Goal: Navigation & Orientation: Find specific page/section

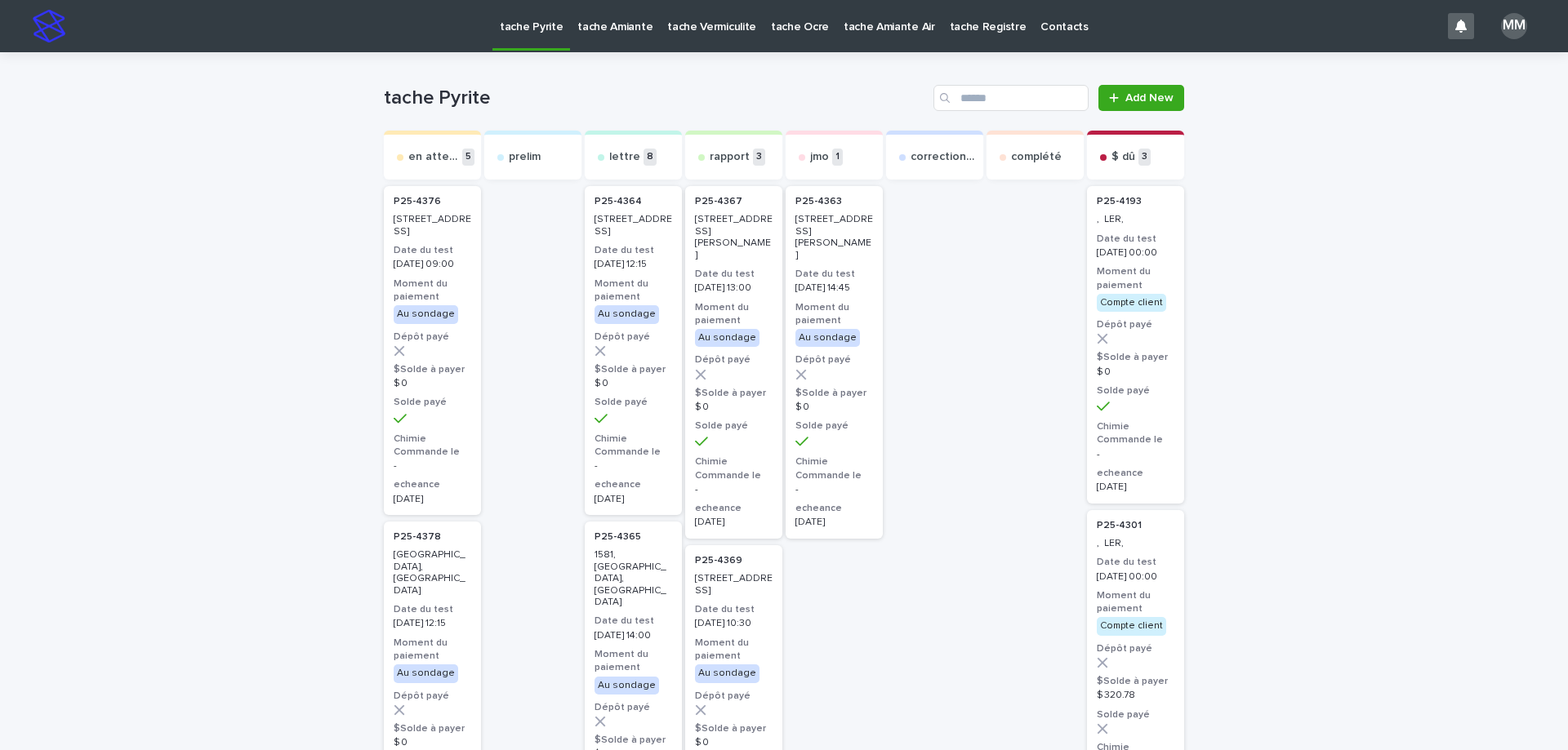
click at [616, 19] on p "tache Amiante" at bounding box center [615, 17] width 75 height 35
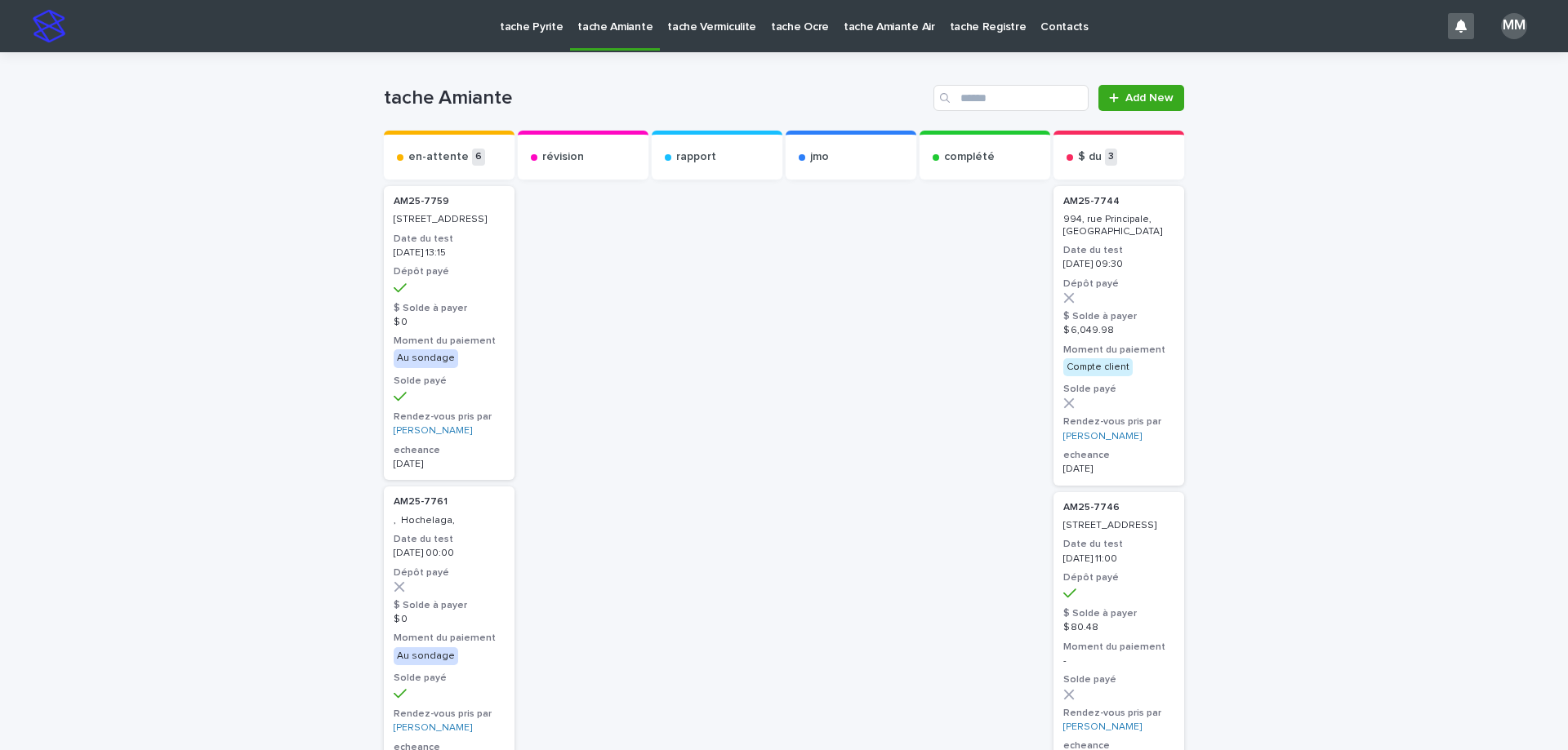
click at [676, 30] on p "tache Vermiculite" at bounding box center [711, 17] width 89 height 35
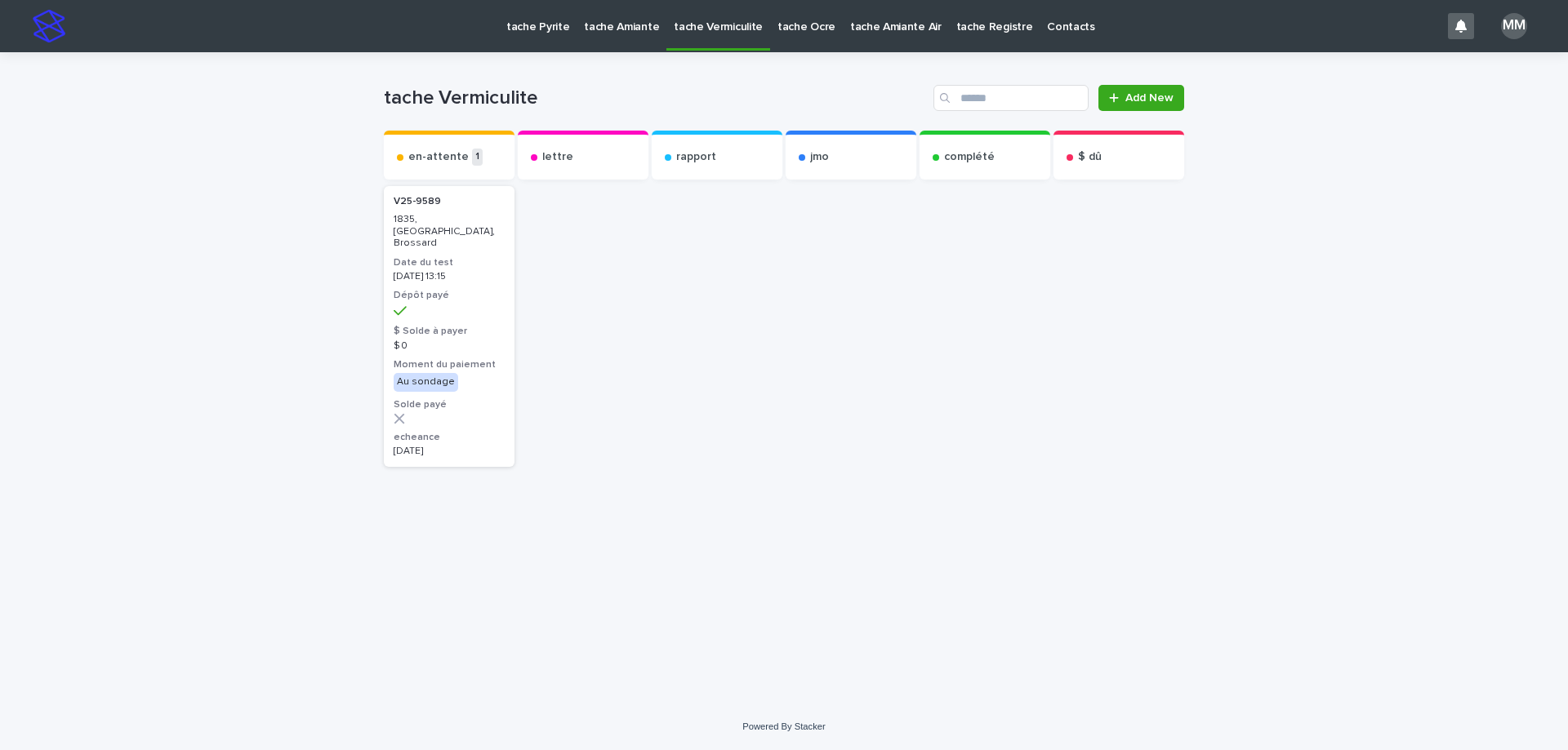
click at [602, 36] on link "tache Amiante" at bounding box center [621, 25] width 89 height 50
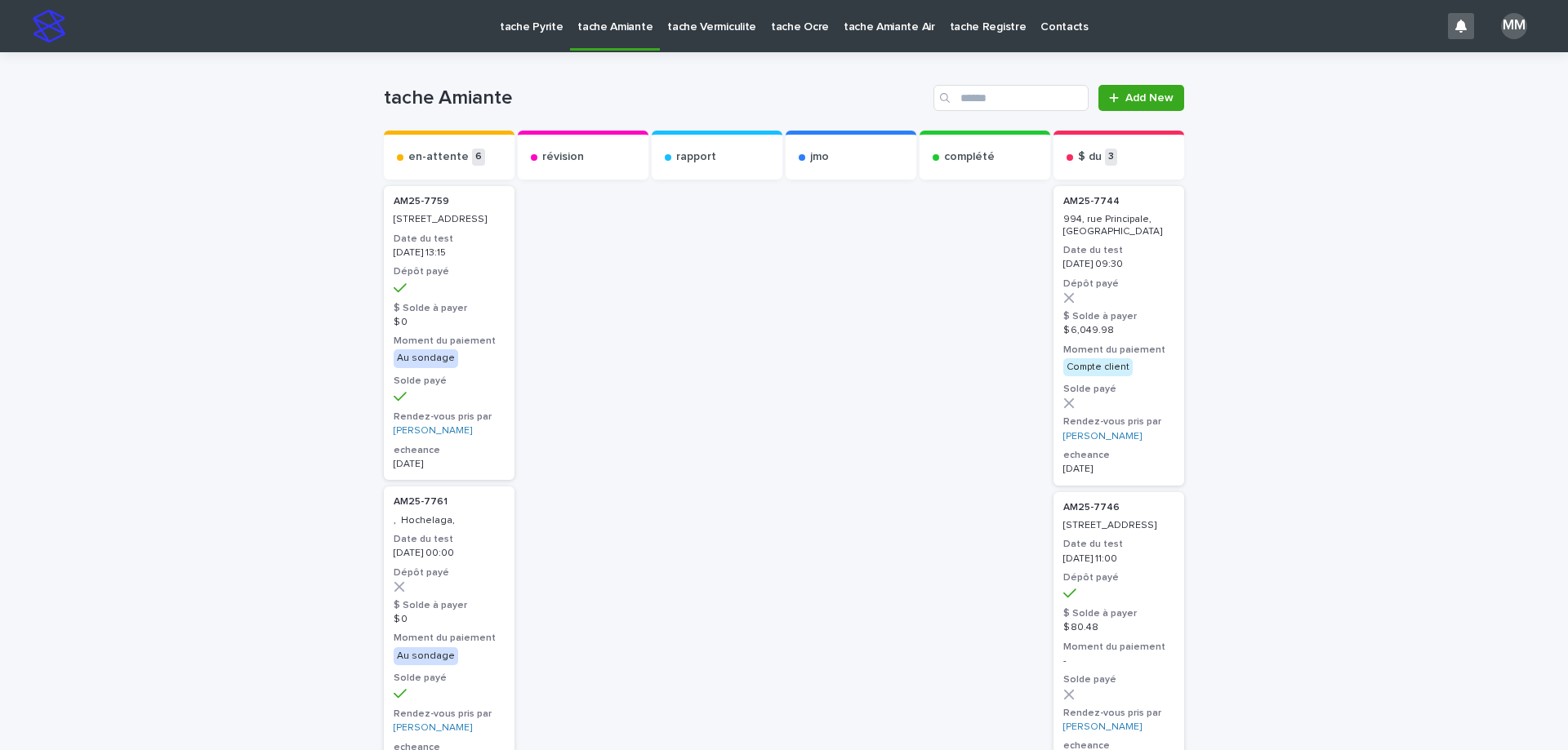
click at [485, 29] on div "tache Pyrite tache Amiante tache Vermiculite tache Ocre tache Amiante Air tache…" at bounding box center [757, 26] width 1366 height 52
click at [525, 29] on p "tache Pyrite" at bounding box center [531, 17] width 63 height 35
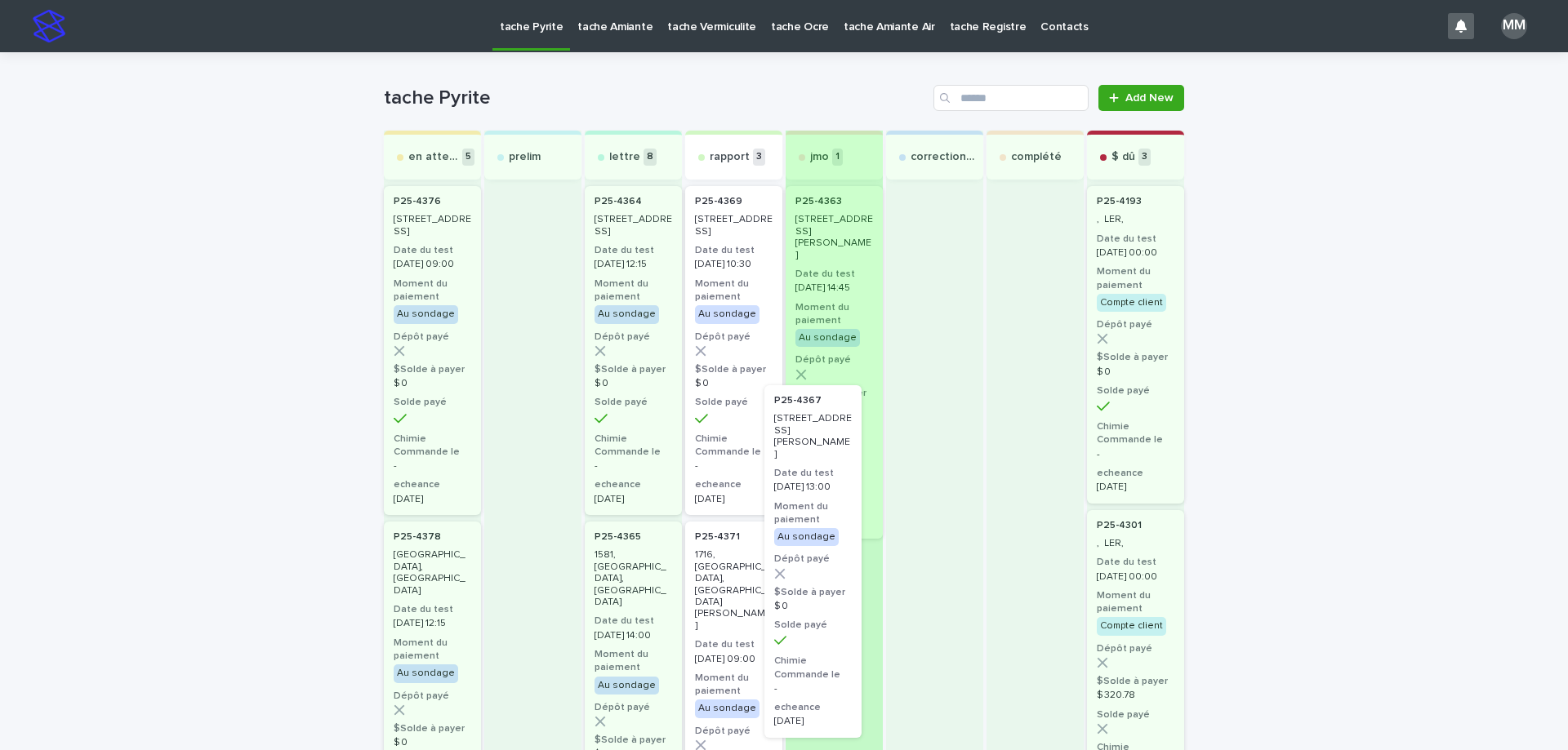
drag, startPoint x: 712, startPoint y: 239, endPoint x: 801, endPoint y: 446, distance: 225.3
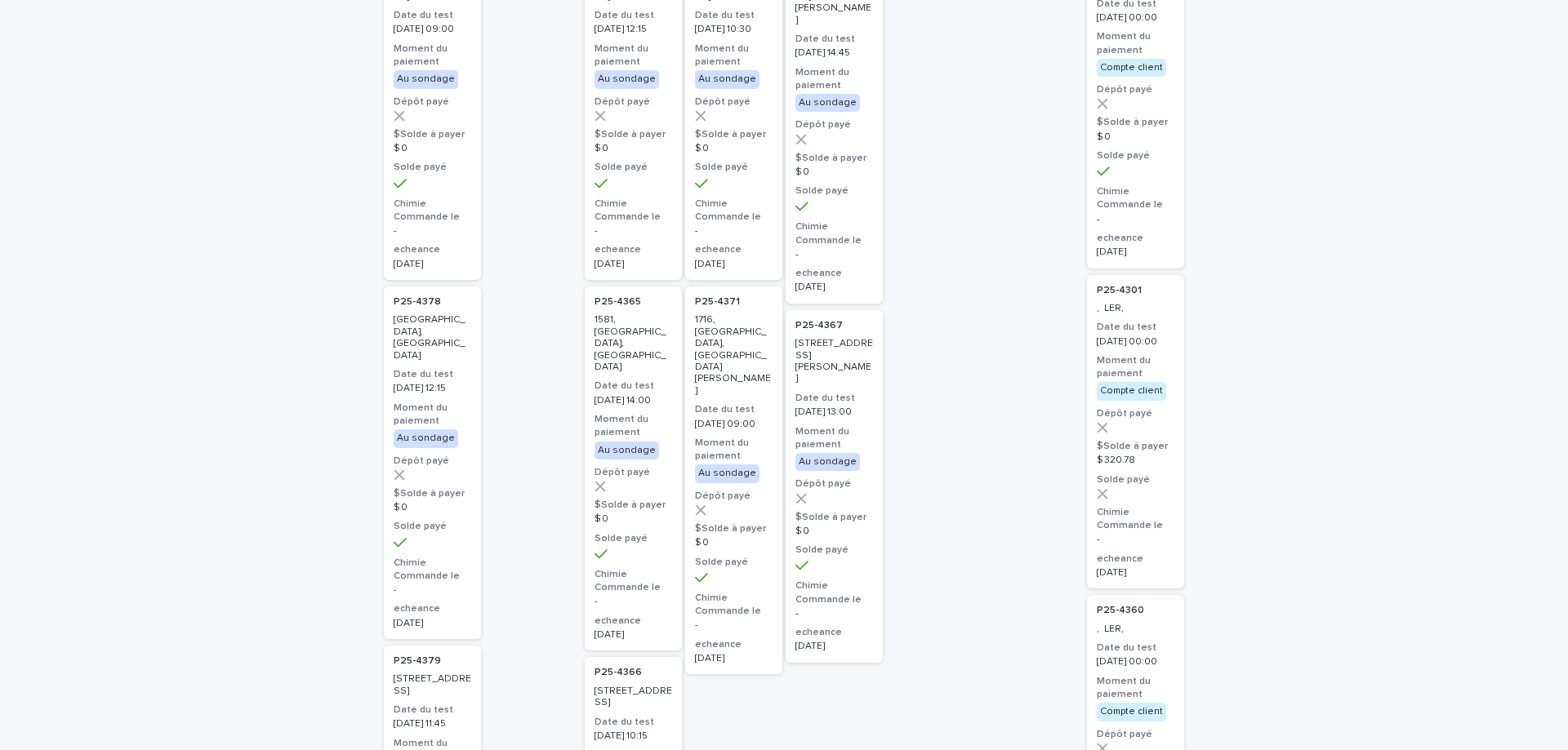
scroll to position [244, 0]
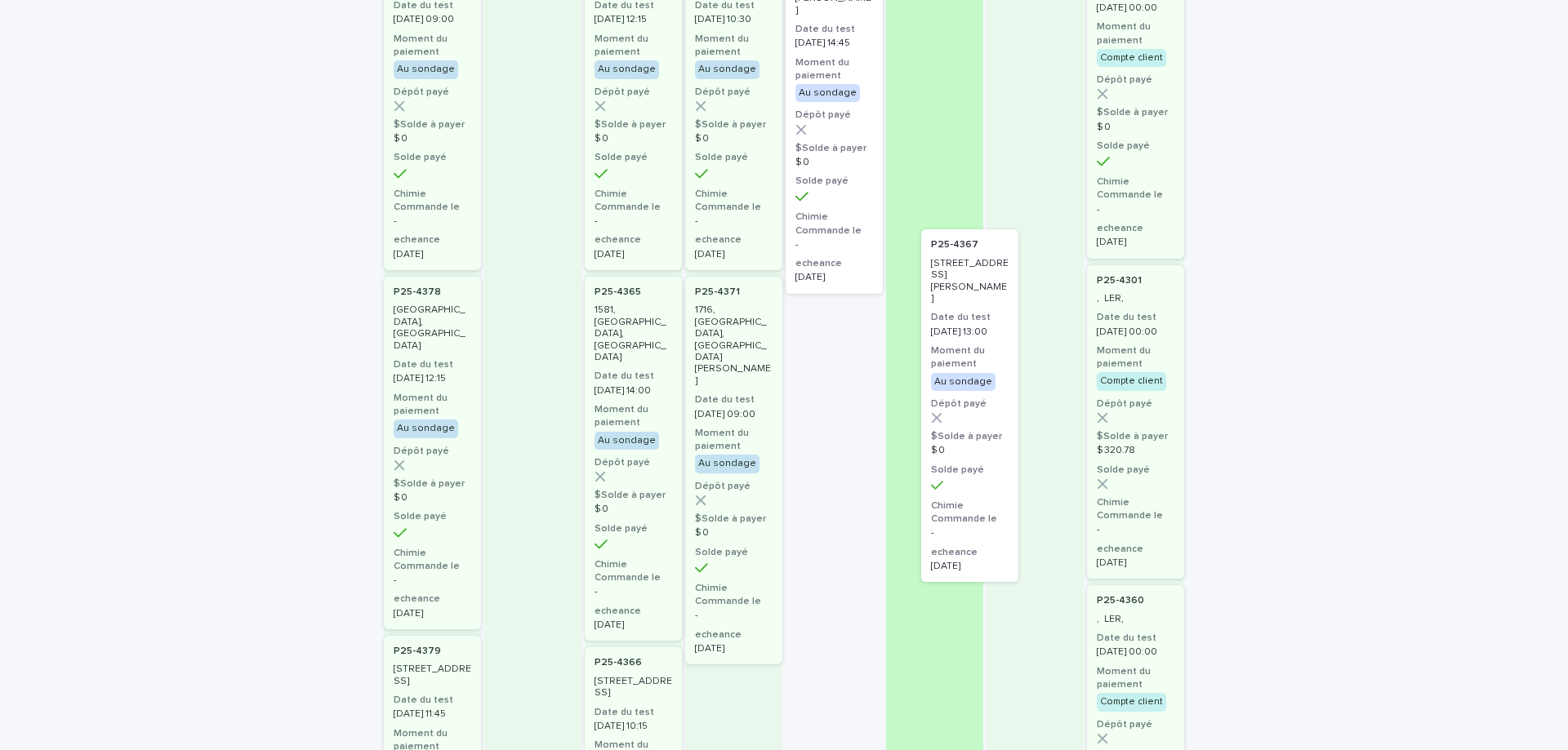
drag, startPoint x: 827, startPoint y: 367, endPoint x: 963, endPoint y: 305, distance: 149.5
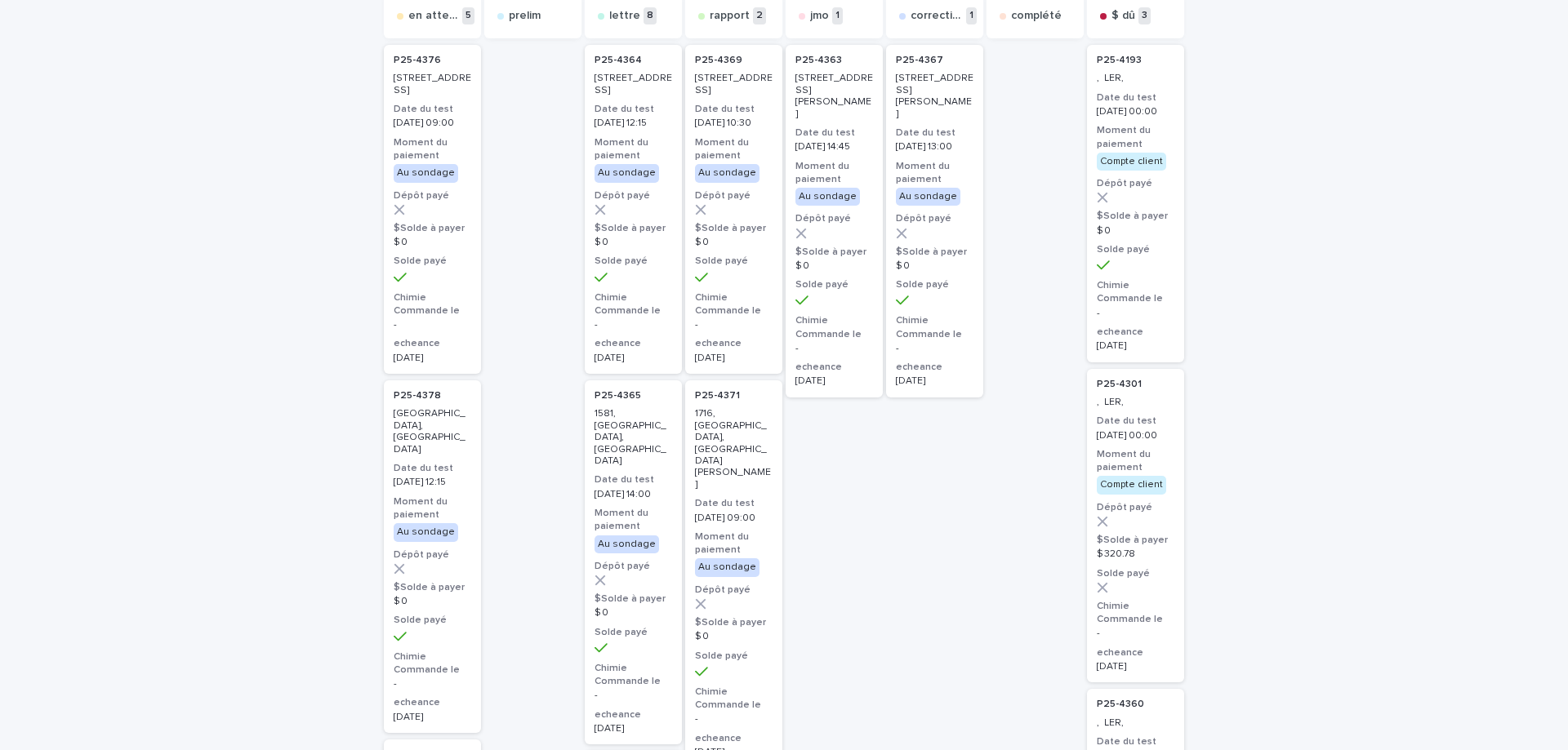
scroll to position [0, 0]
